Goal: Information Seeking & Learning: Check status

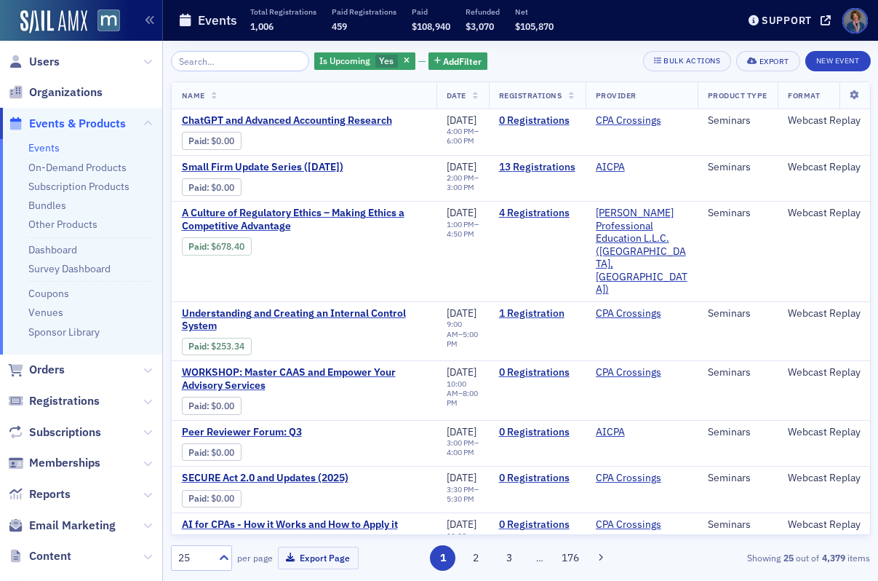
scroll to position [920, 1]
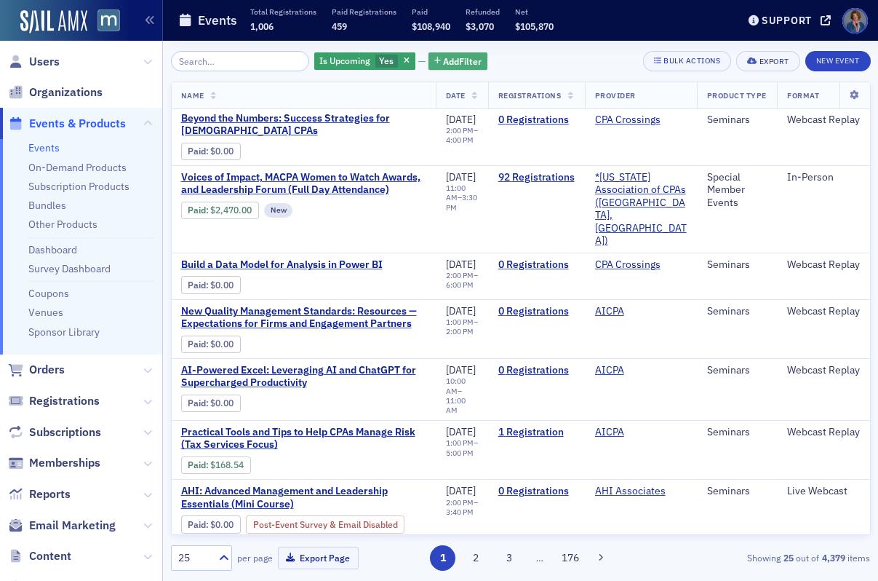
click at [443, 60] on span "Add Filter" at bounding box center [462, 61] width 39 height 13
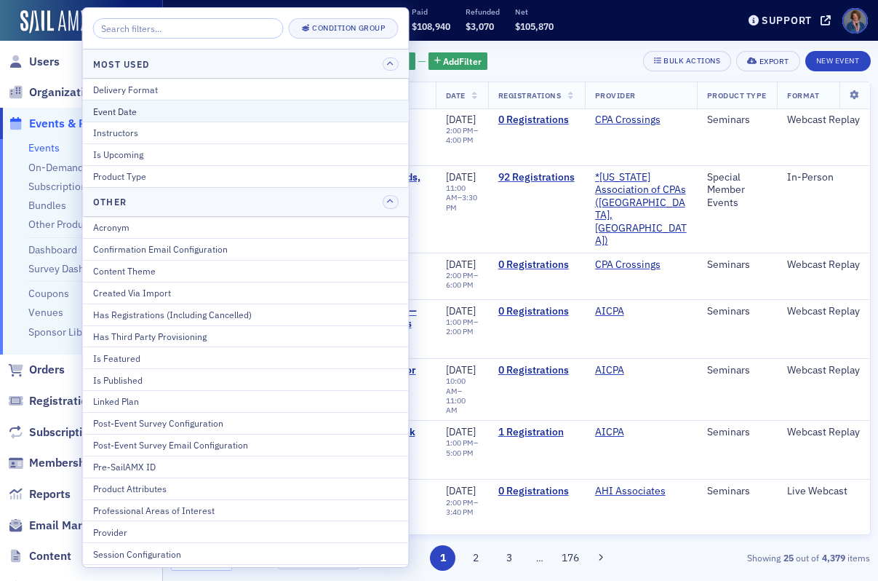
click at [293, 102] on button "Event Date" at bounding box center [246, 111] width 326 height 22
select select "8"
select select "2025"
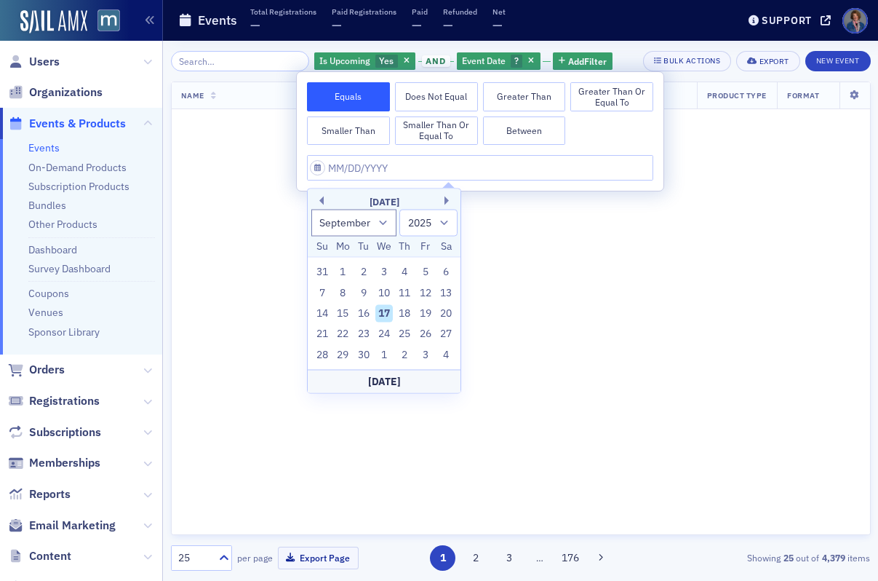
scroll to position [891, 1]
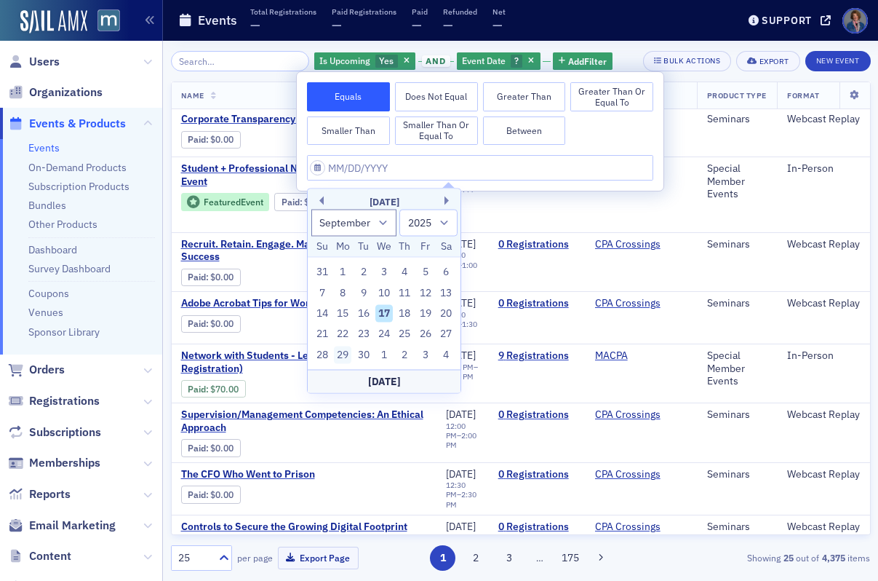
click at [340, 357] on div "29" at bounding box center [342, 354] width 17 height 17
type input "[DATE]"
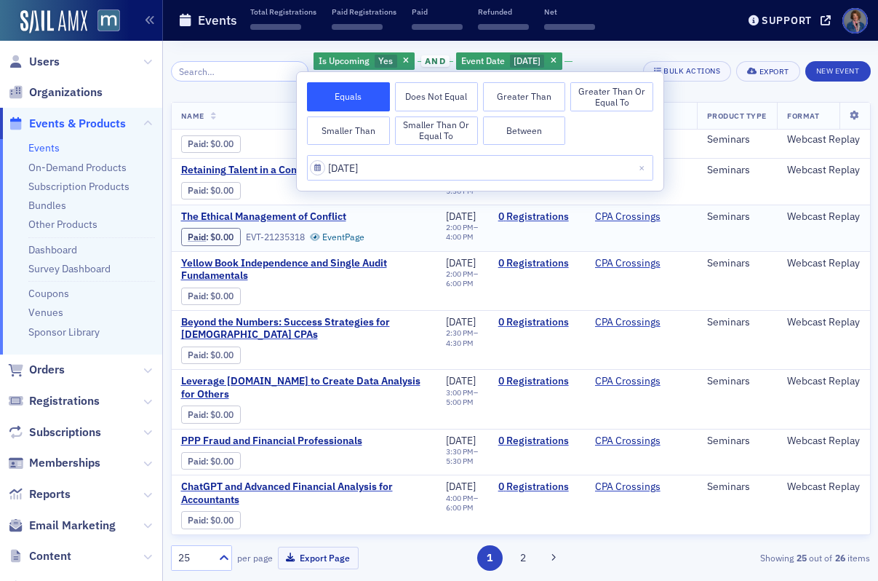
scroll to position [937, 1]
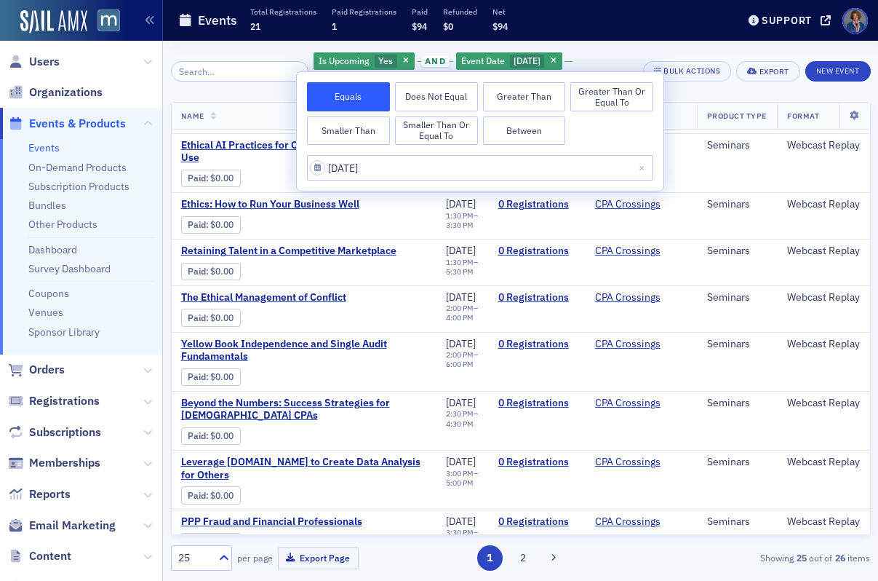
click at [735, 53] on div "Is Upcoming Yes and Event Date [DATE] Add Filter Bulk Actions Export New Event" at bounding box center [521, 71] width 700 height 41
